Goal: Information Seeking & Learning: Learn about a topic

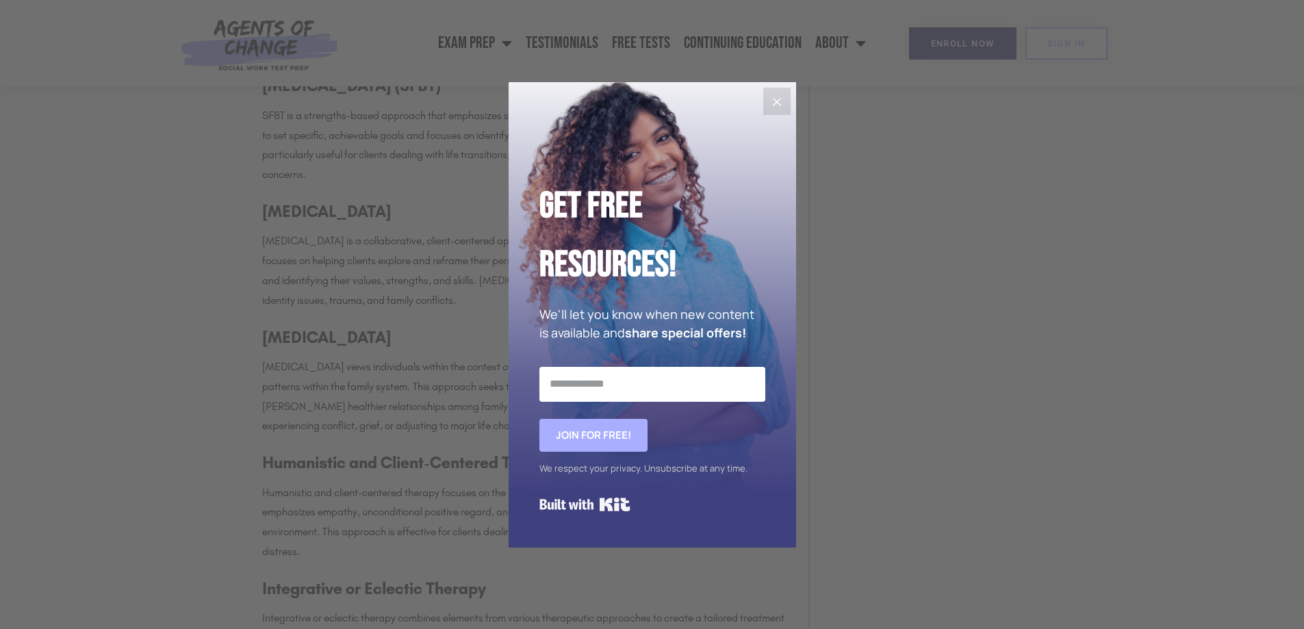
scroll to position [1506, 0]
click at [785, 97] on button "Close" at bounding box center [776, 101] width 27 height 27
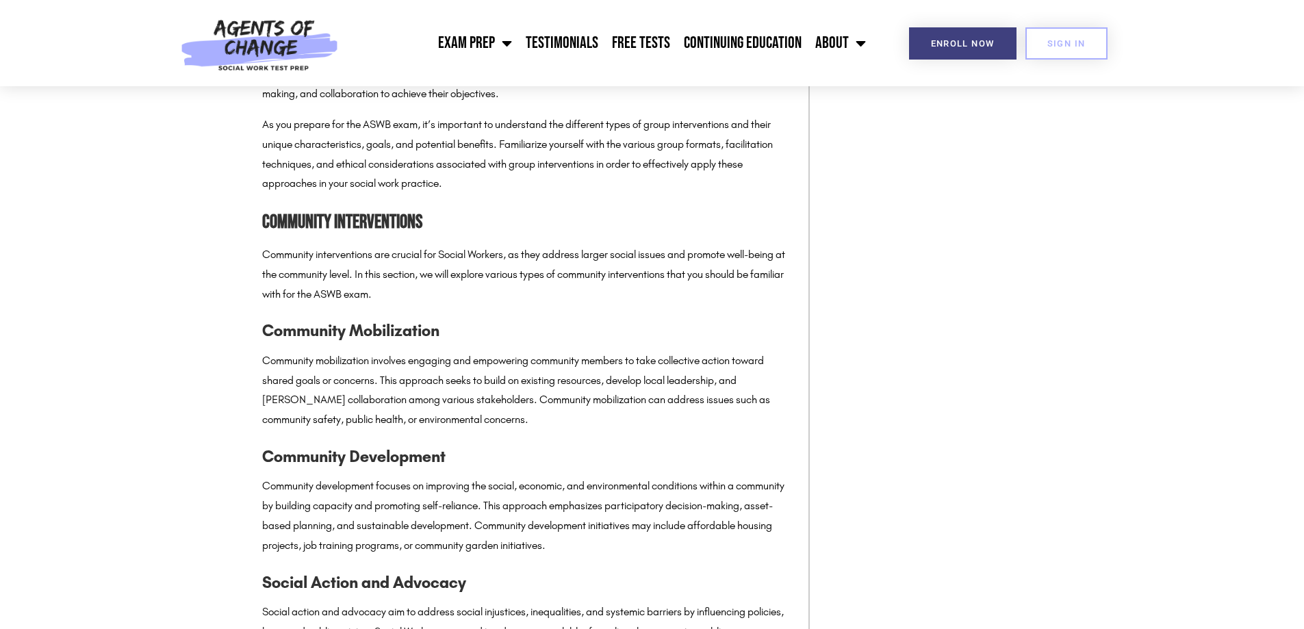
scroll to position [2807, 0]
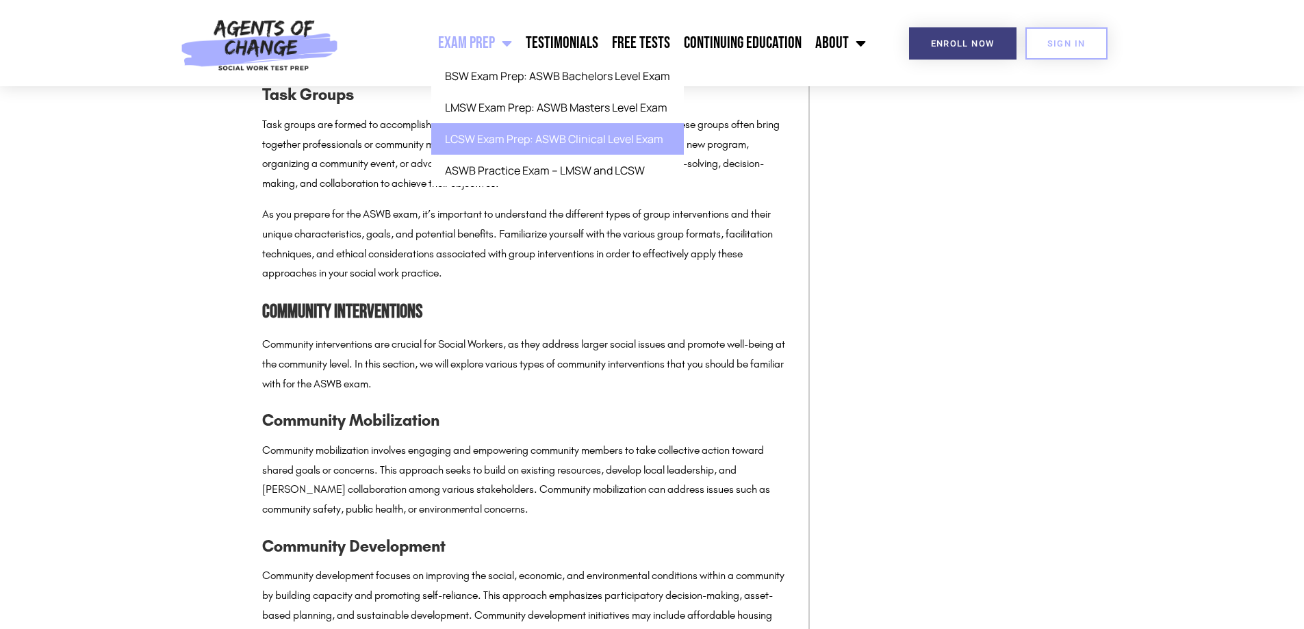
click at [534, 141] on link "LCSW Exam Prep: ASWB Clinical Level Exam" at bounding box center [557, 138] width 253 height 31
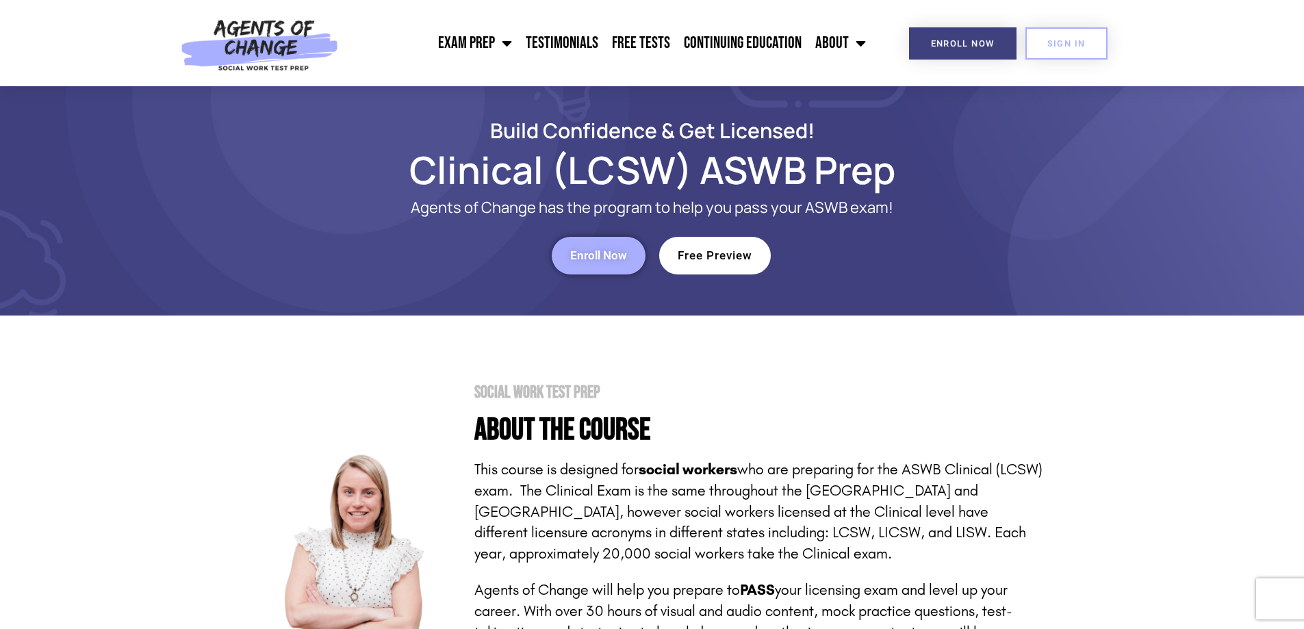
click at [715, 245] on link "Free Preview" at bounding box center [715, 256] width 112 height 38
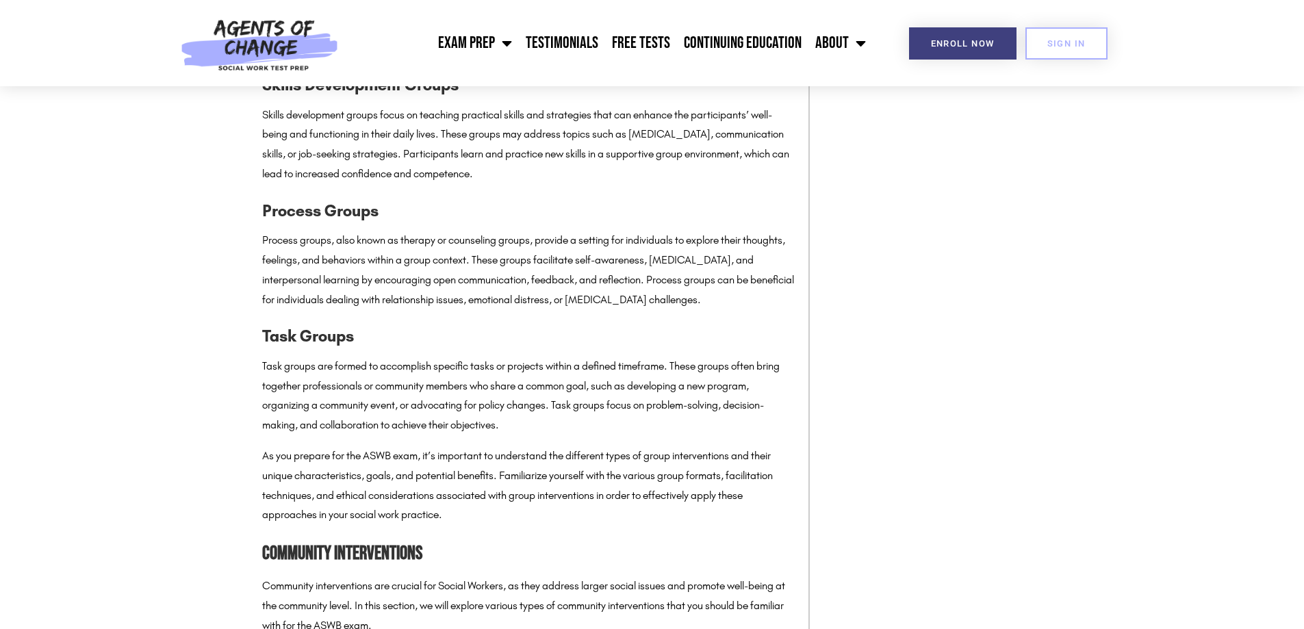
scroll to position [2533, 0]
